Goal: Contribute content

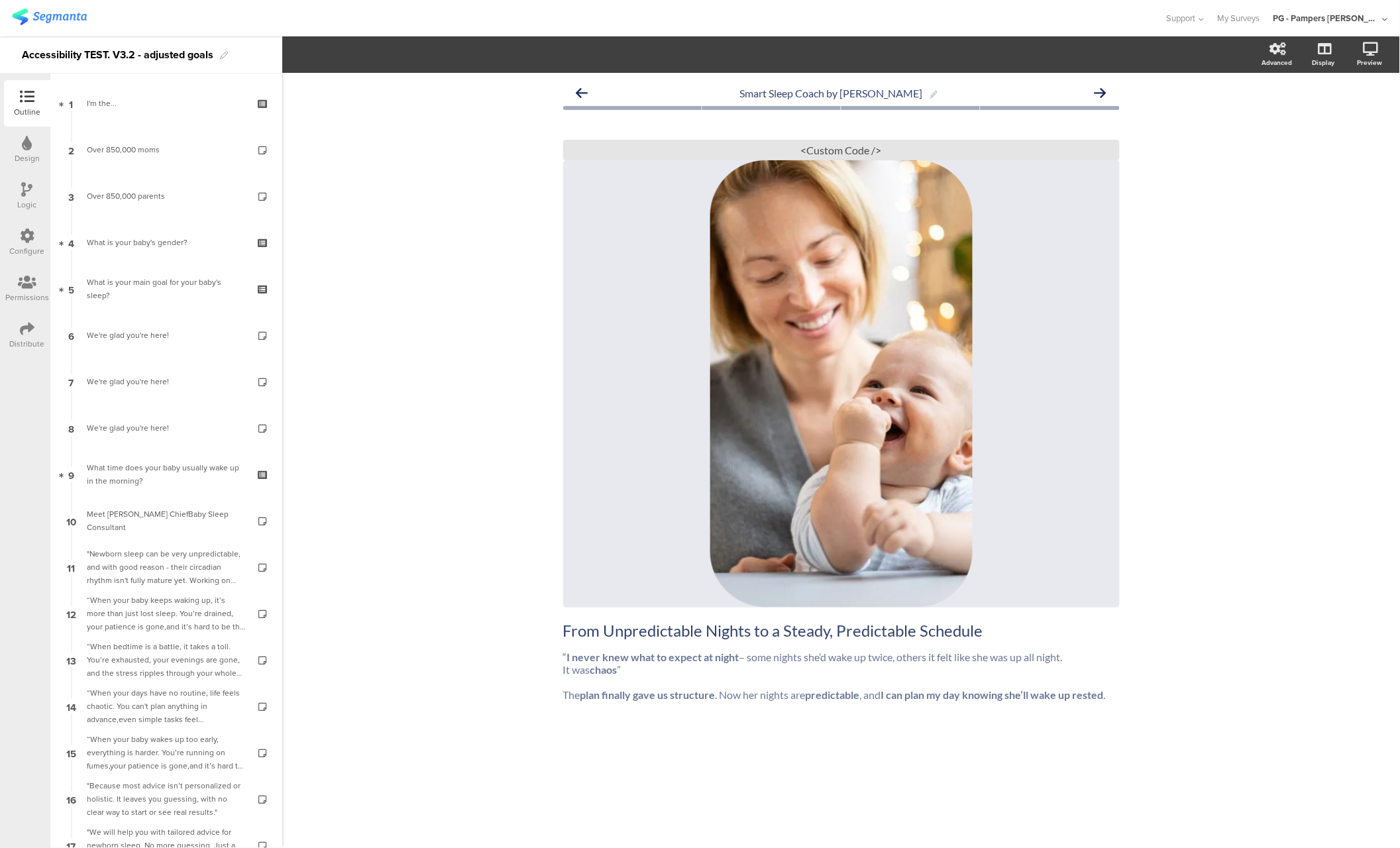
scroll to position [2227, 0]
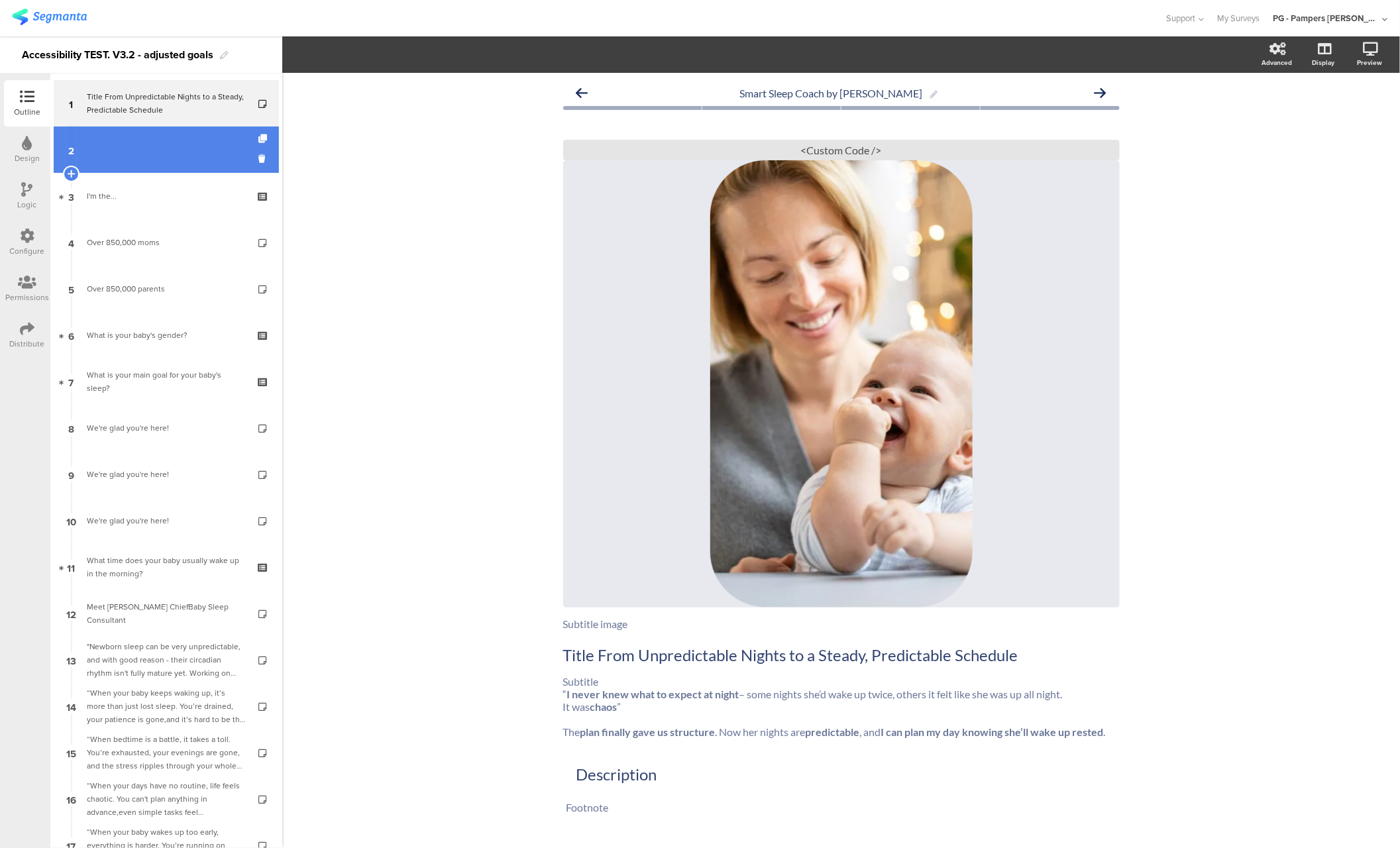
click at [151, 145] on link "2" at bounding box center [166, 150] width 225 height 46
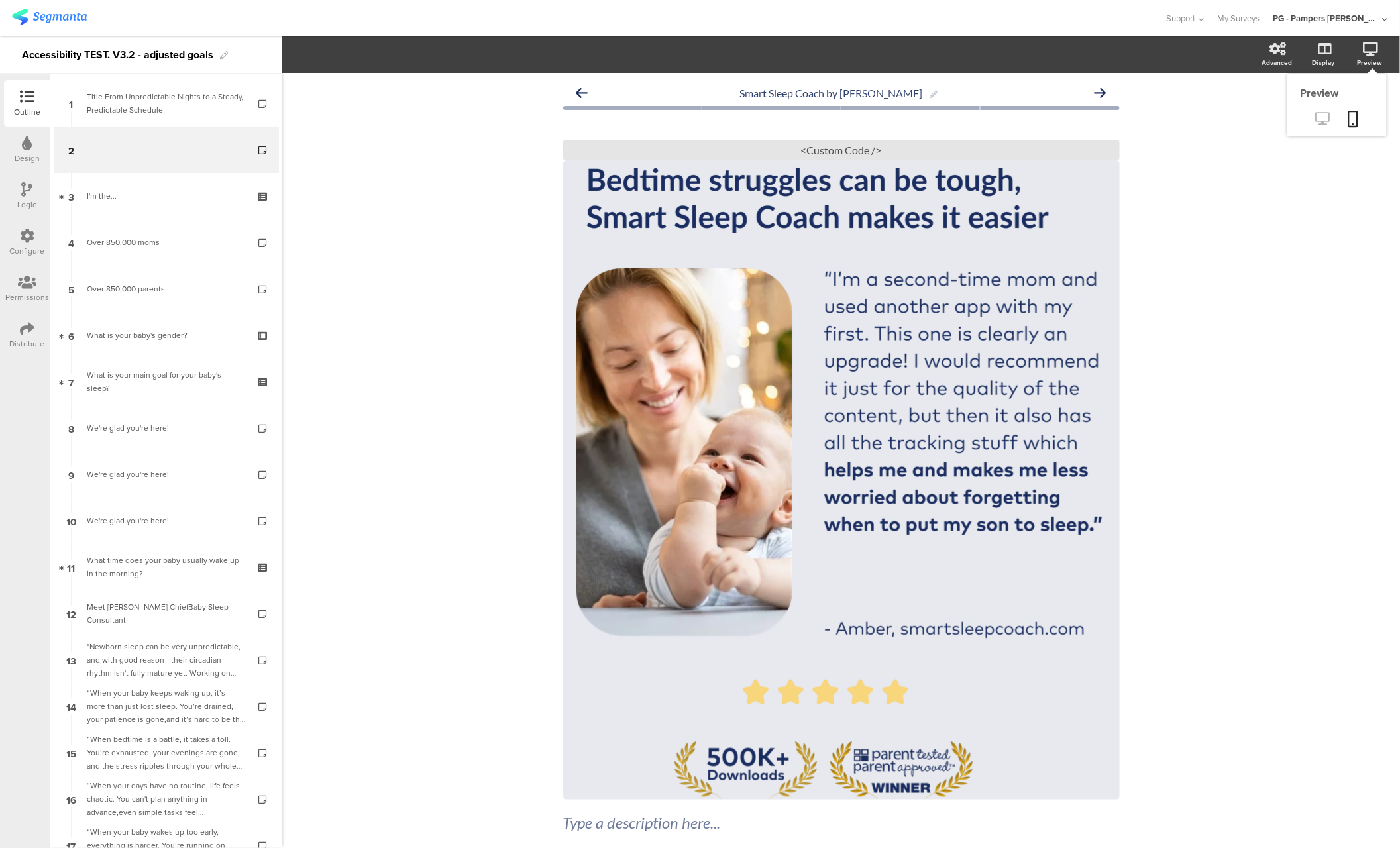
click at [1307, 126] on link at bounding box center [1323, 120] width 33 height 22
click at [813, 144] on div "<Custom Code />" at bounding box center [841, 150] width 556 height 21
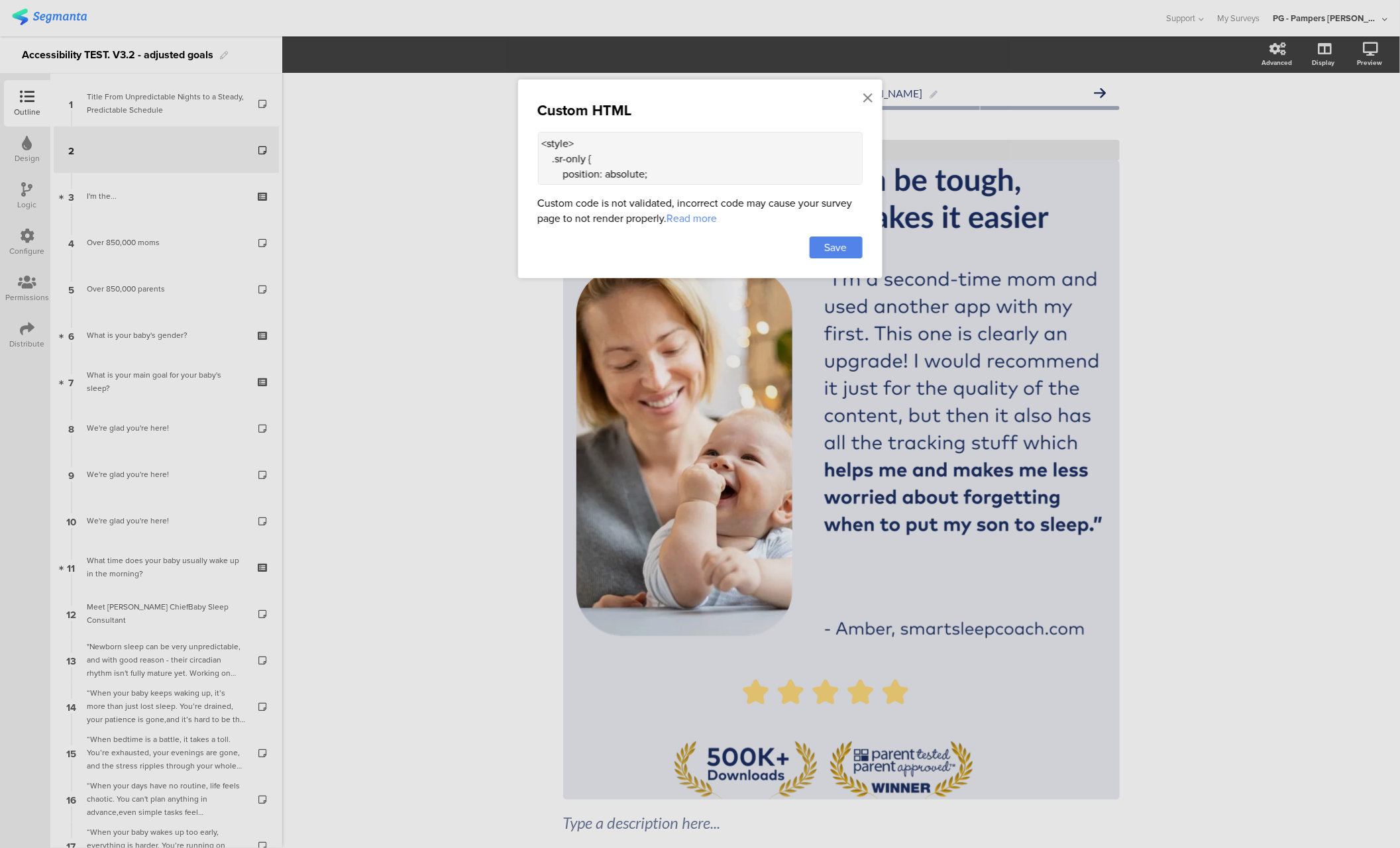
click at [554, 167] on textarea "<style> .sr-only { position: absolute; width: 1px; height: 1px; padding: 0; mar…" at bounding box center [700, 159] width 325 height 53
click at [864, 102] on icon at bounding box center [868, 98] width 9 height 15
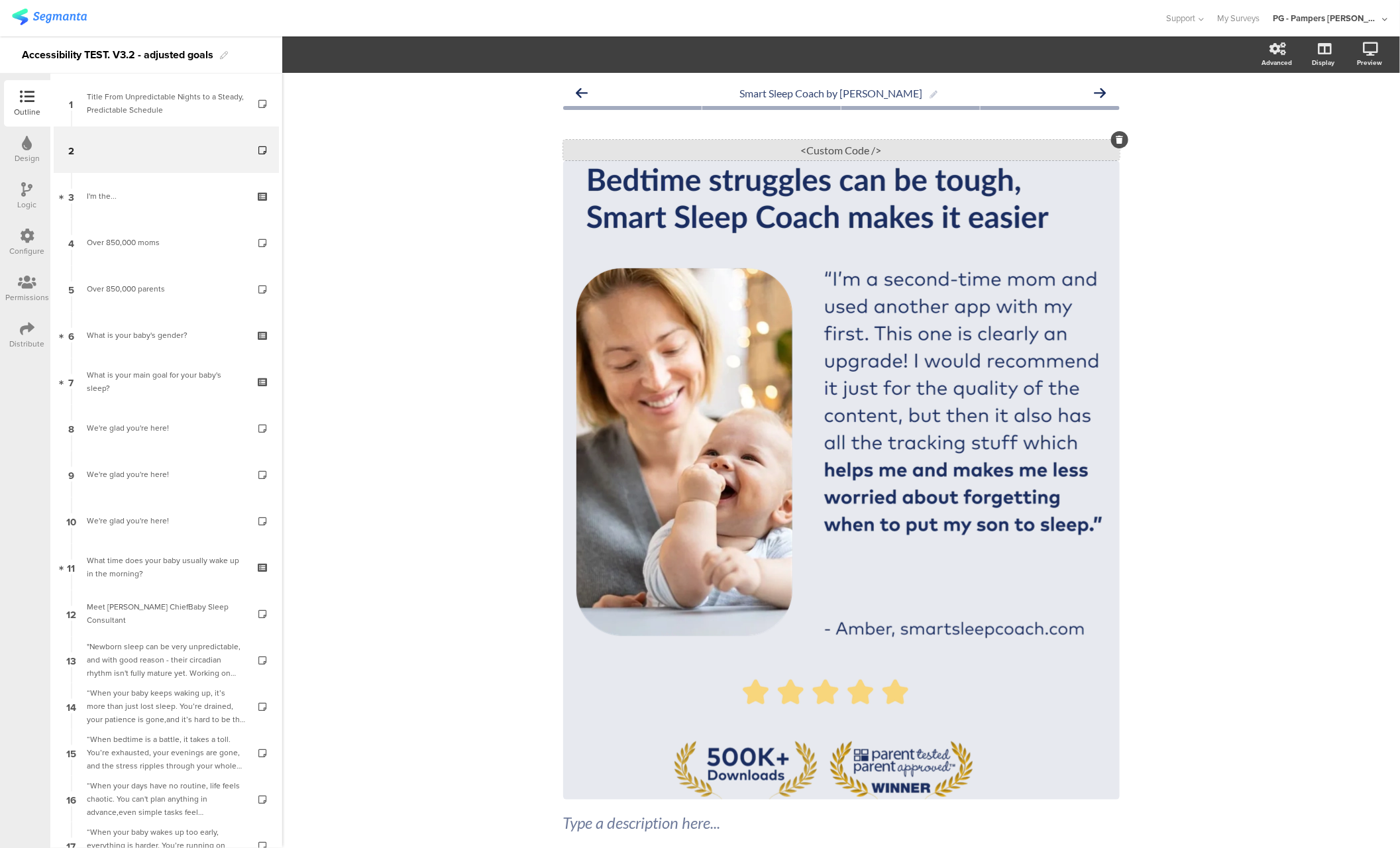
click at [763, 144] on div "<Custom Code />" at bounding box center [841, 150] width 556 height 21
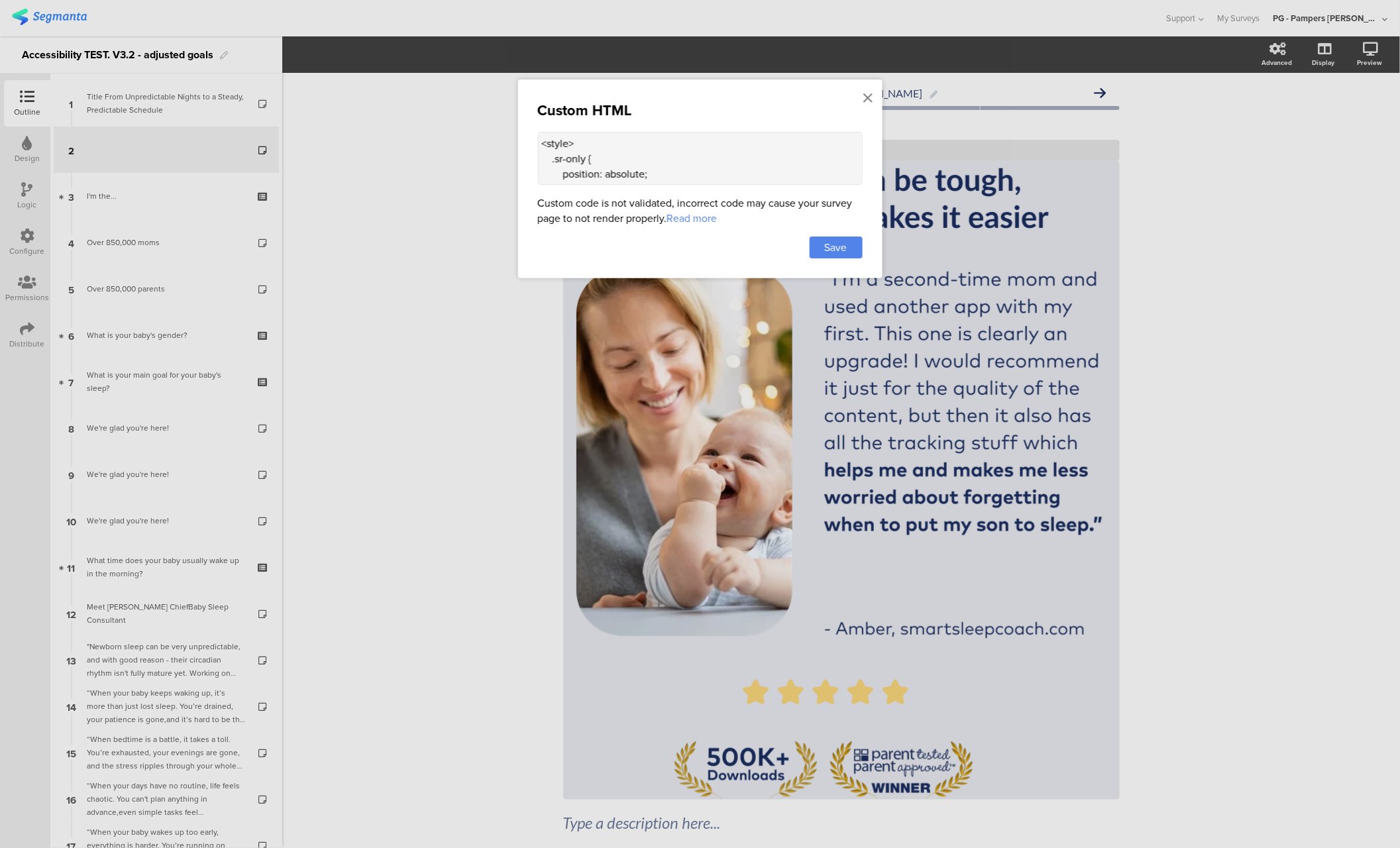
click at [667, 144] on textarea "<style> .sr-only { position: absolute; width: 1px; height: 1px; padding: 0; mar…" at bounding box center [700, 159] width 325 height 53
paste textarea "I'm a second-time mom and used the app with my first. This one is clearly an up…"
type textarea "<style> .sr-only { position: absolute; width: 1px; height: 1px; padding: 0; mar…"
click at [840, 242] on span "Save" at bounding box center [836, 248] width 22 height 15
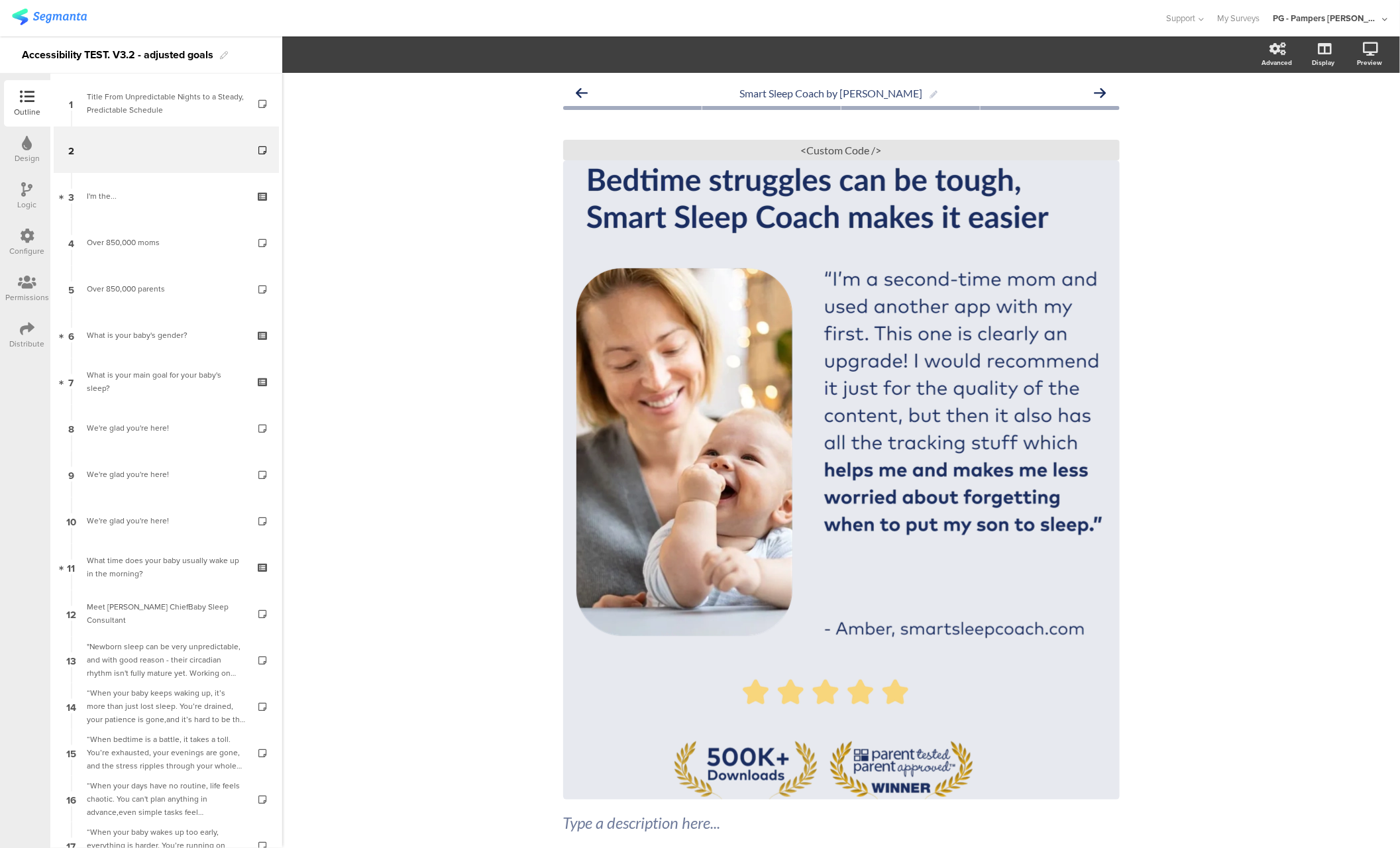
click at [498, 221] on div "Smart Sleep Coach by [PERSON_NAME] Type a description here... / <Custom Code />" at bounding box center [841, 492] width 1118 height 839
